Goal: Navigation & Orientation: Find specific page/section

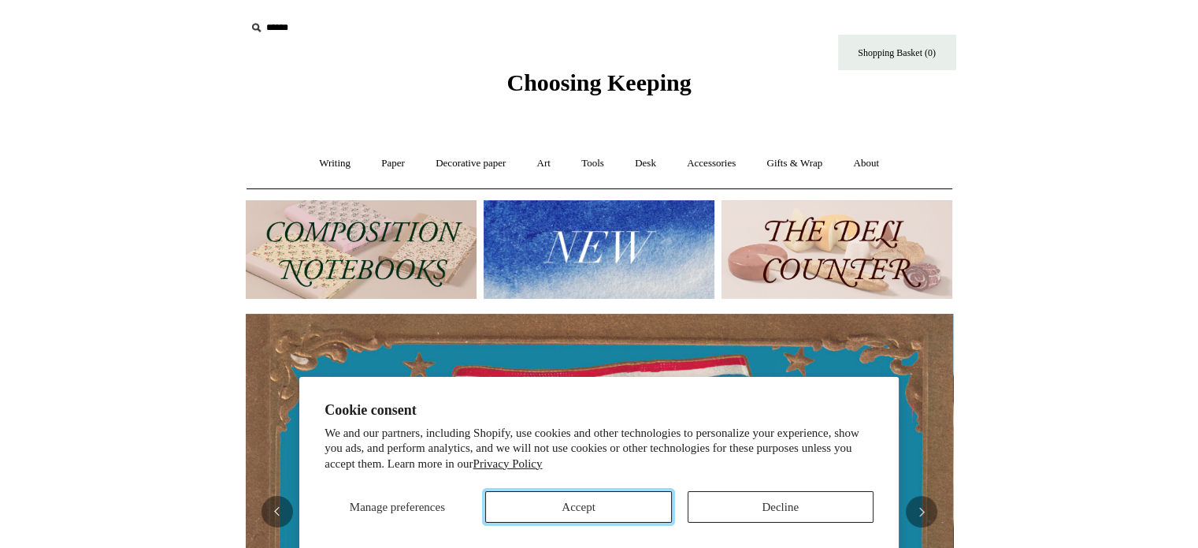
click at [621, 505] on button "Accept" at bounding box center [578, 507] width 186 height 32
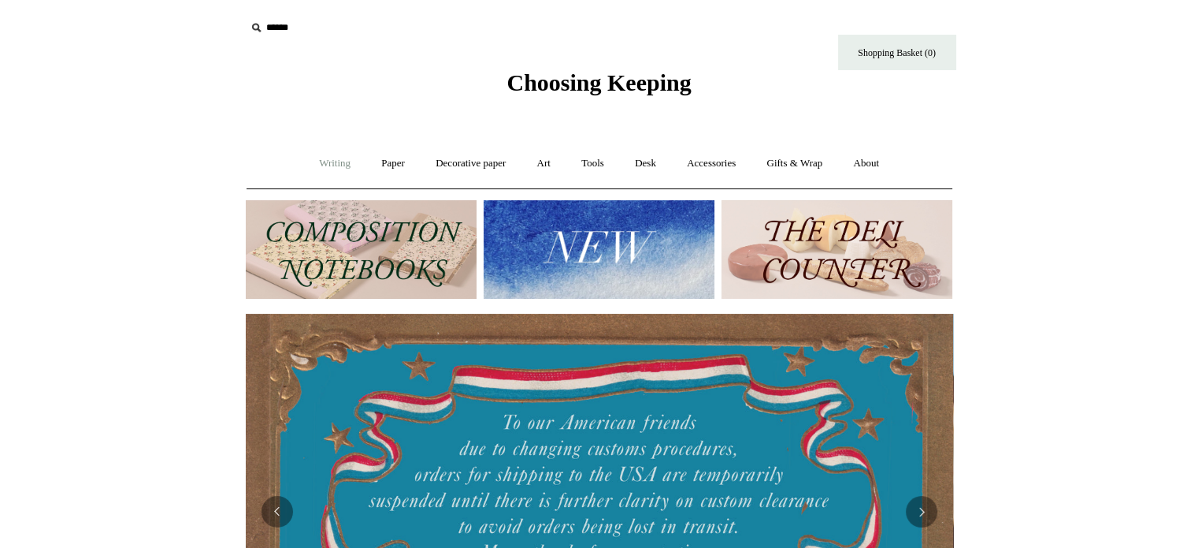
click at [335, 164] on link "Writing +" at bounding box center [335, 164] width 60 height 42
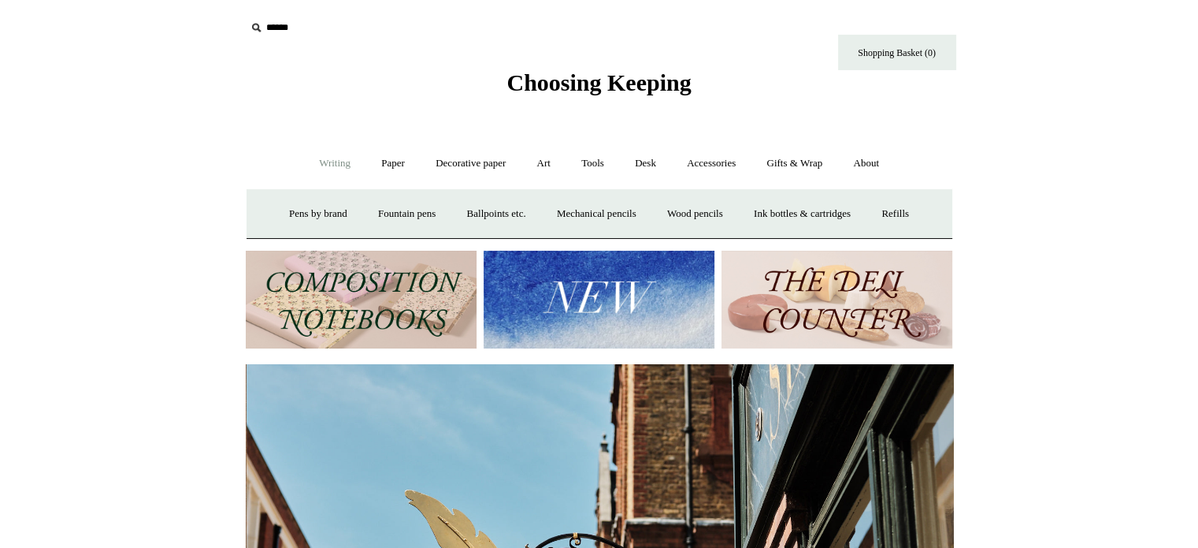
scroll to position [0, 707]
click at [709, 161] on link "Accessories +" at bounding box center [711, 164] width 77 height 42
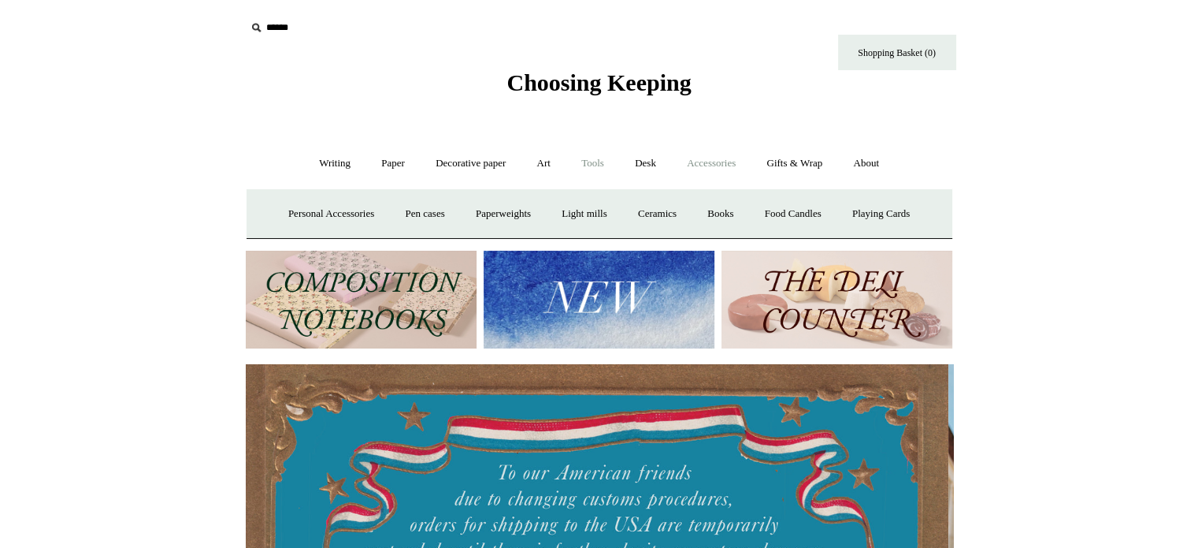
scroll to position [0, 0]
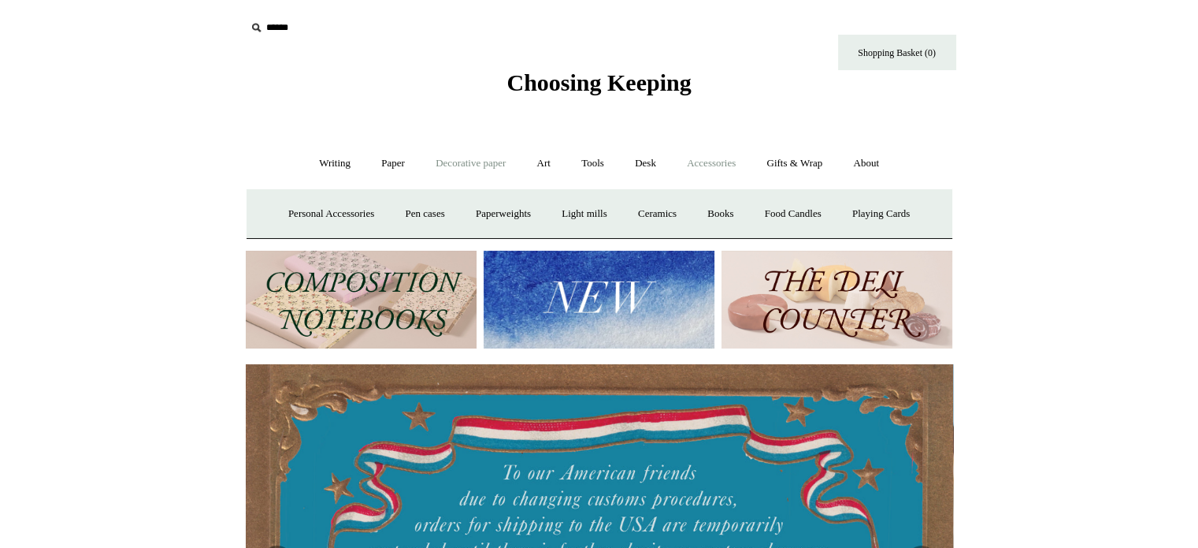
click at [485, 163] on link "Decorative paper +" at bounding box center [471, 164] width 98 height 42
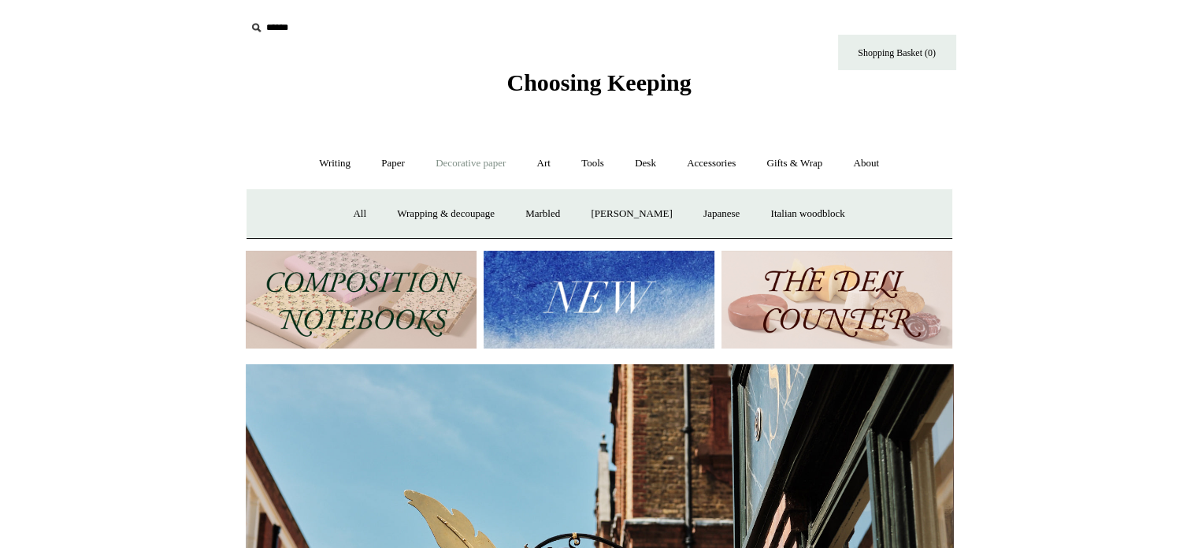
scroll to position [0, 707]
click at [803, 160] on link "Gifts & Wrap +" at bounding box center [794, 164] width 84 height 42
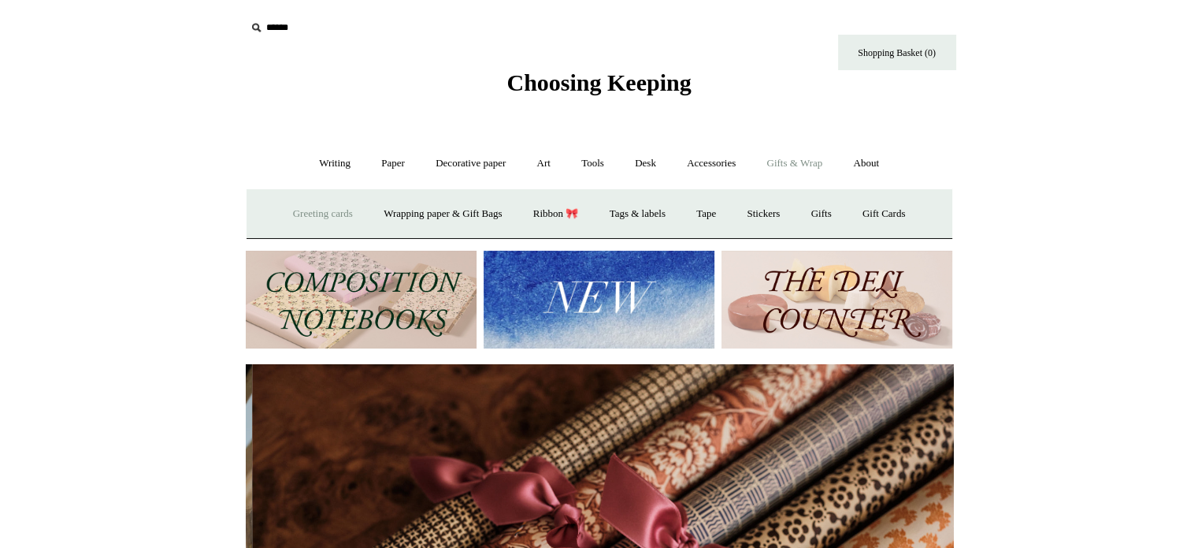
scroll to position [0, 1415]
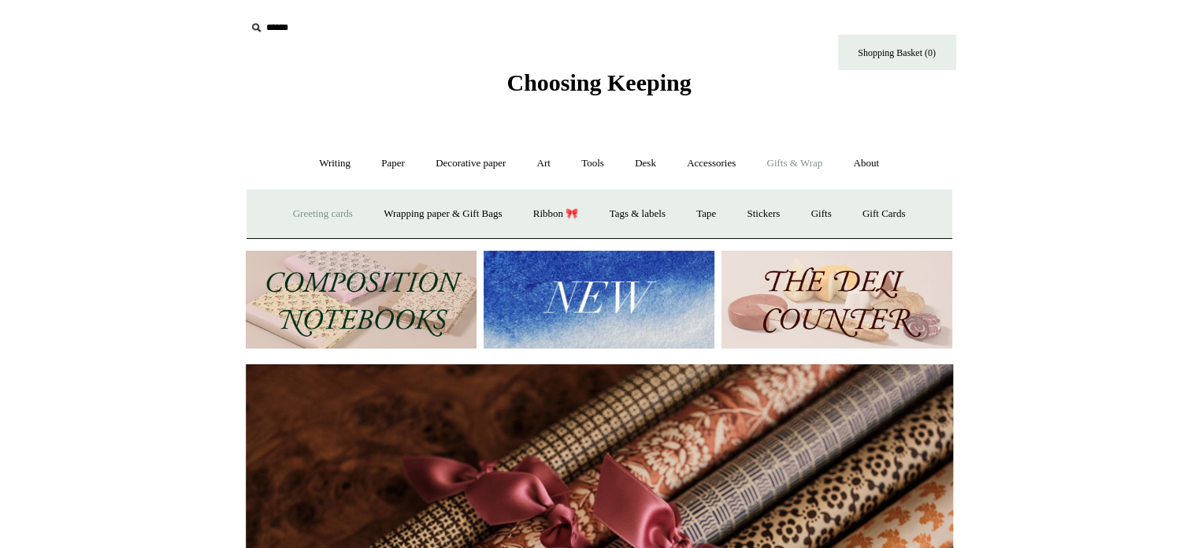
click at [330, 221] on link "Greeting cards +" at bounding box center [323, 214] width 88 height 42
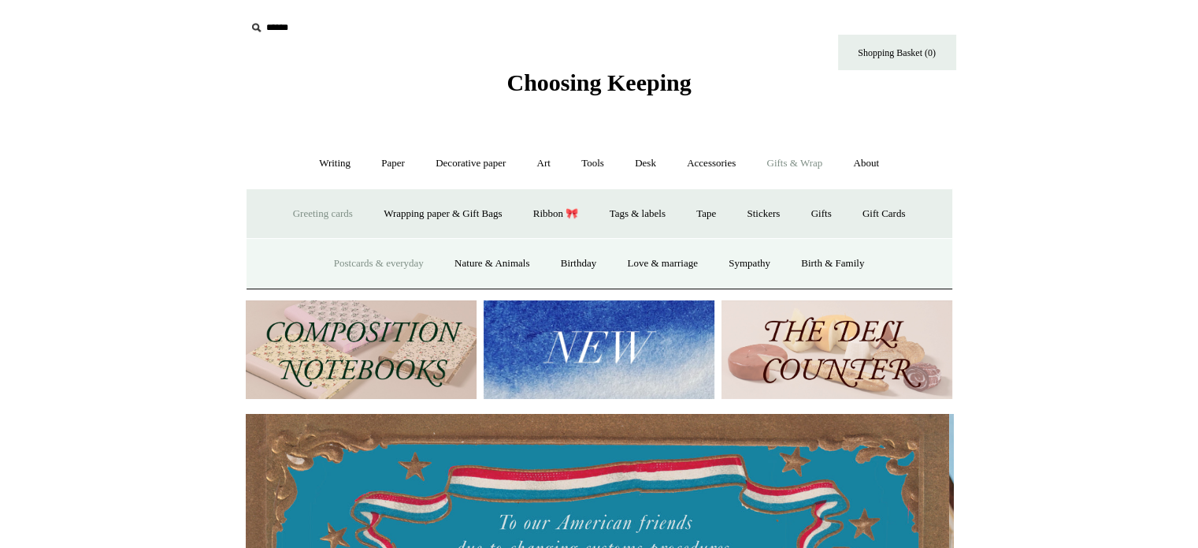
scroll to position [0, 0]
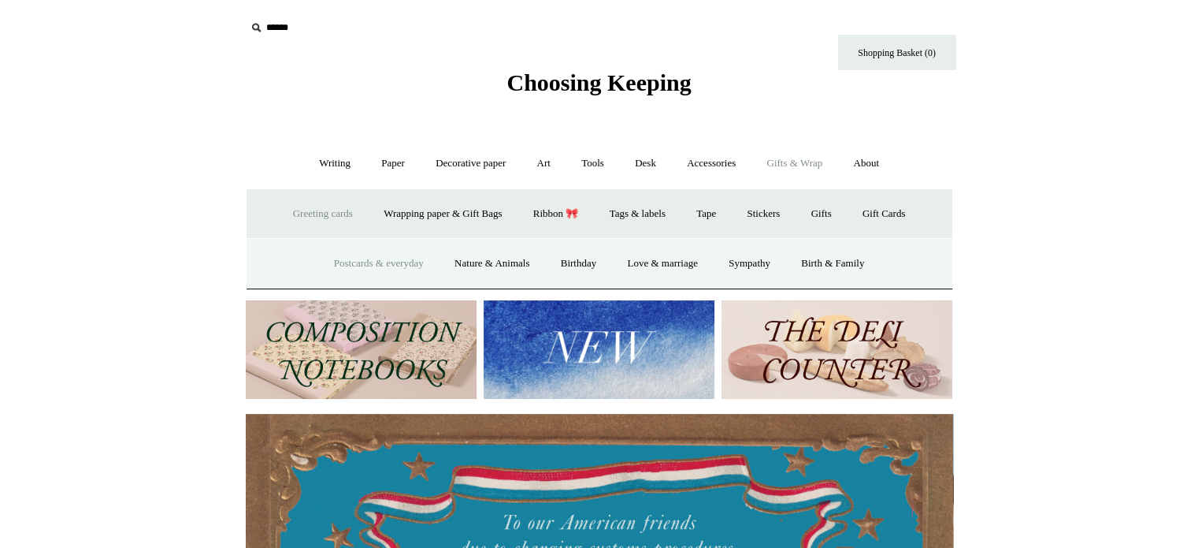
click at [358, 264] on link "Postcards & everyday" at bounding box center [379, 264] width 118 height 42
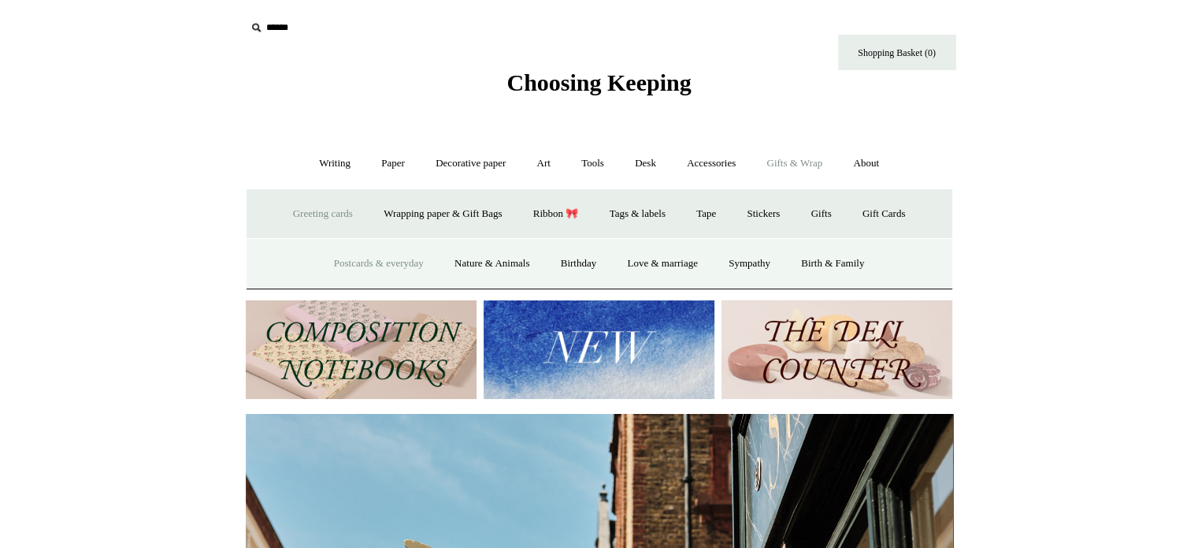
scroll to position [0, 707]
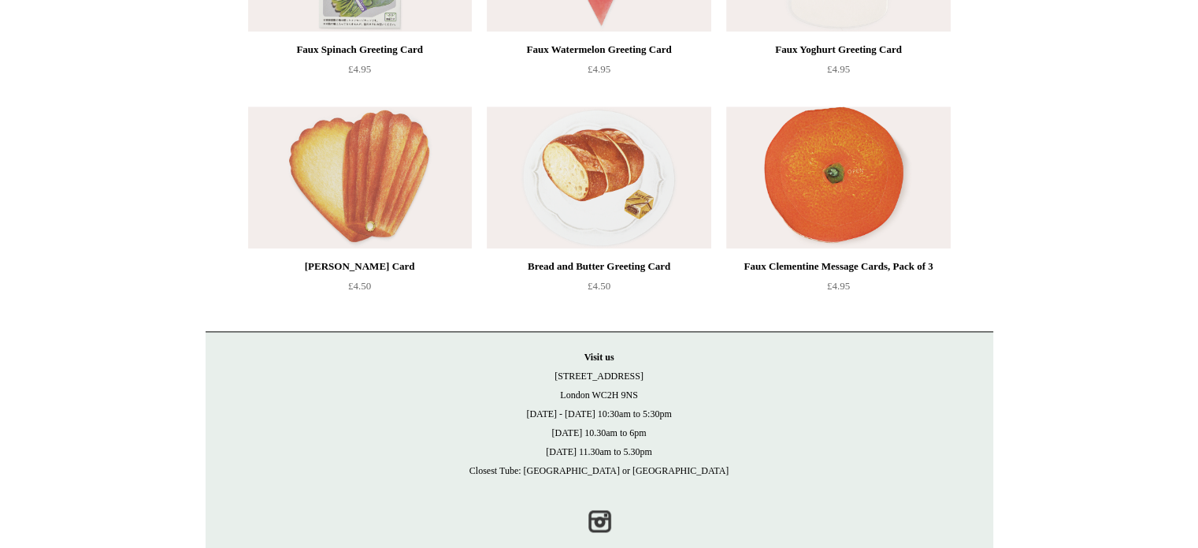
scroll to position [2077, 0]
